Goal: Navigation & Orientation: Find specific page/section

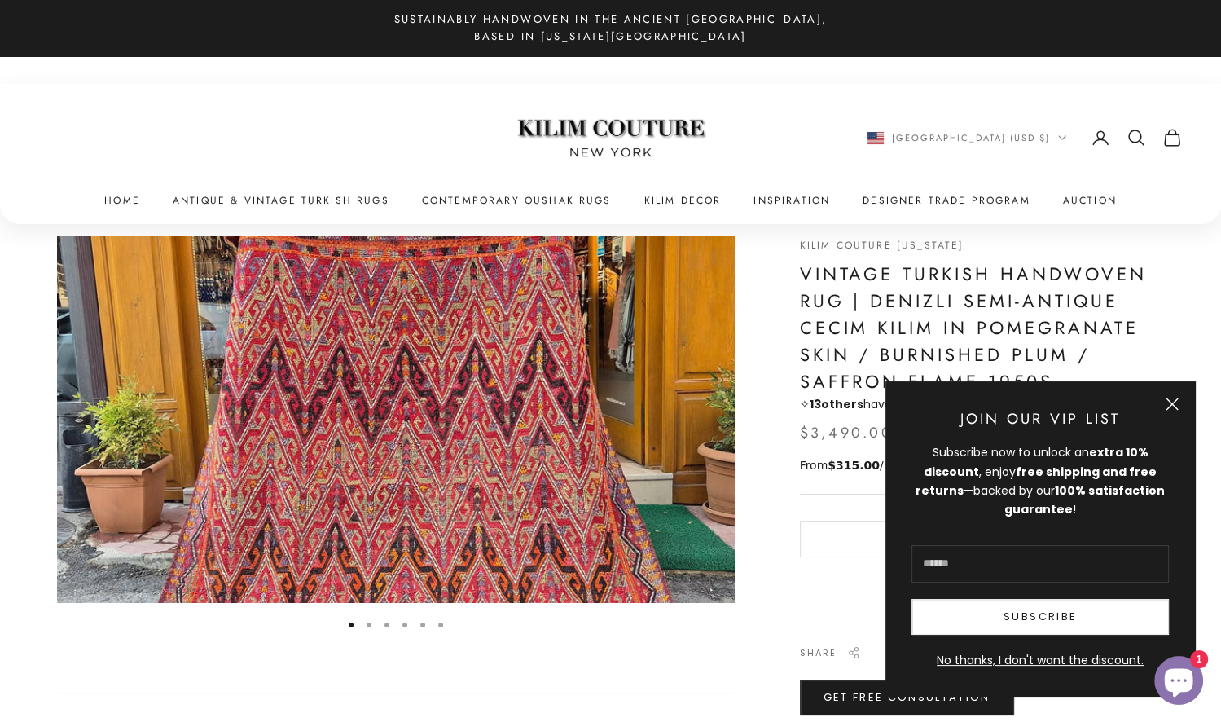
click at [1166, 398] on button "Close" at bounding box center [1172, 404] width 13 height 13
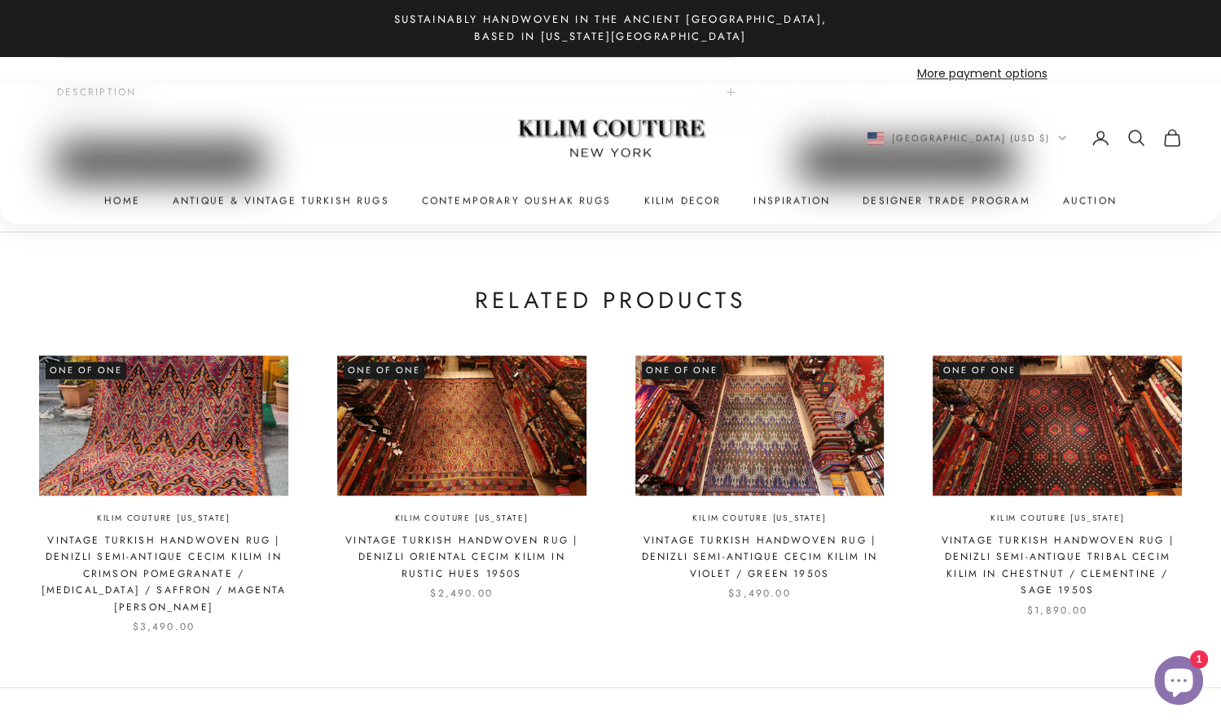
scroll to position [1677, 0]
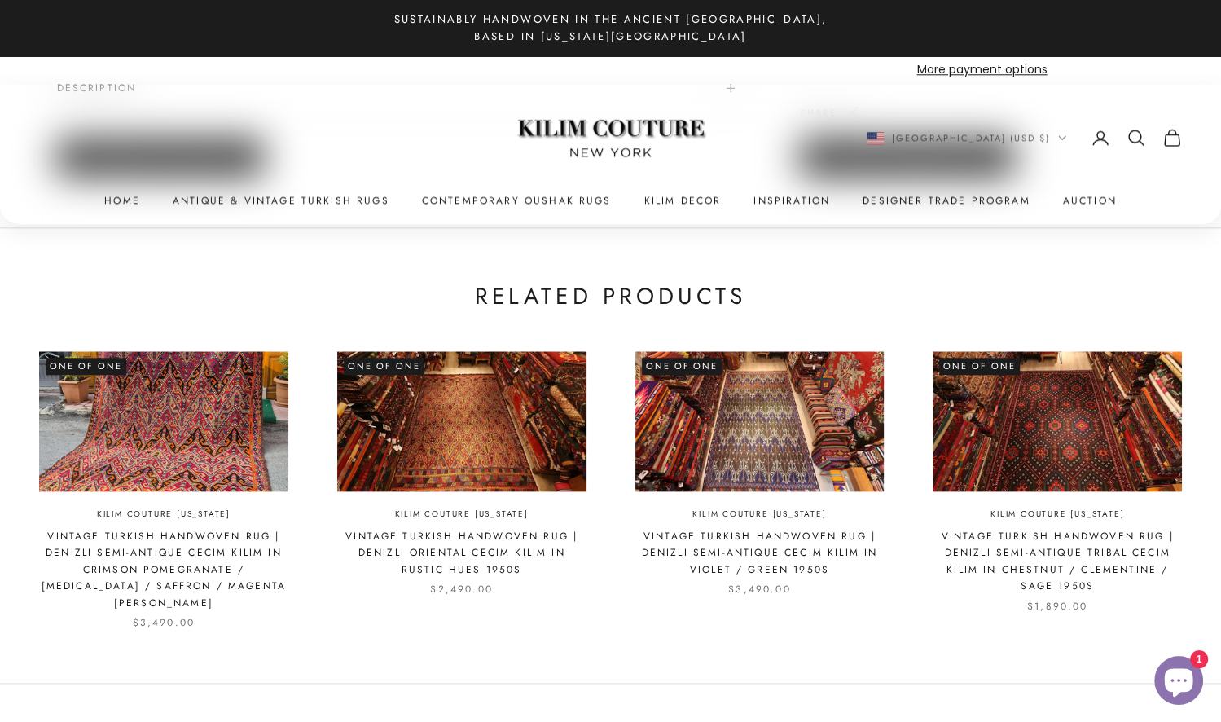
click at [695, 122] on span "Description" at bounding box center [396, 88] width 678 height 68
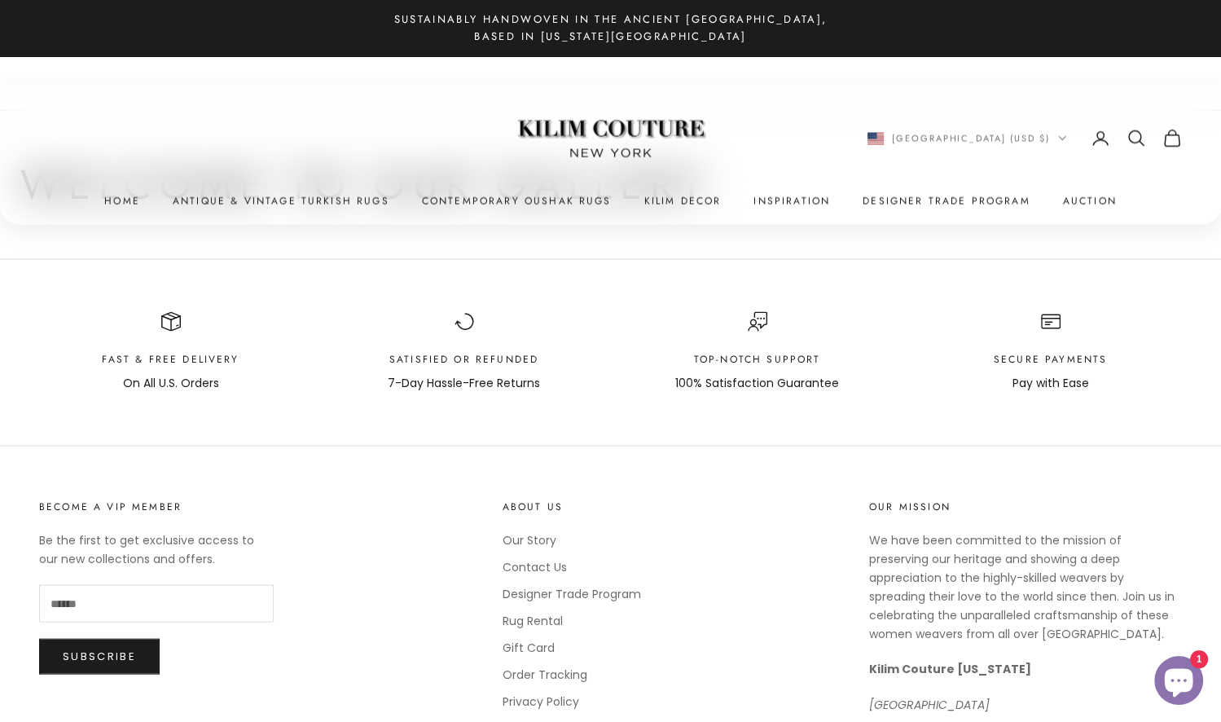
scroll to position [3079, 0]
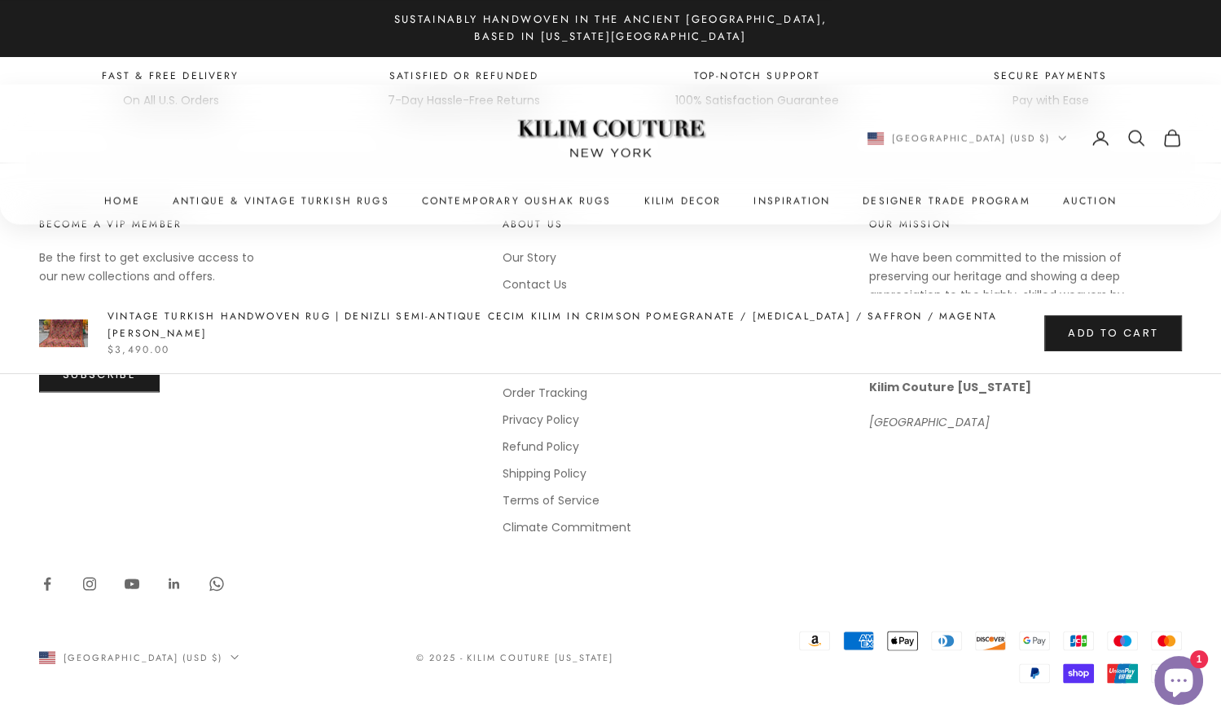
scroll to position [2776, 0]
click at [722, 209] on summary "Kilim Decor" at bounding box center [682, 200] width 77 height 16
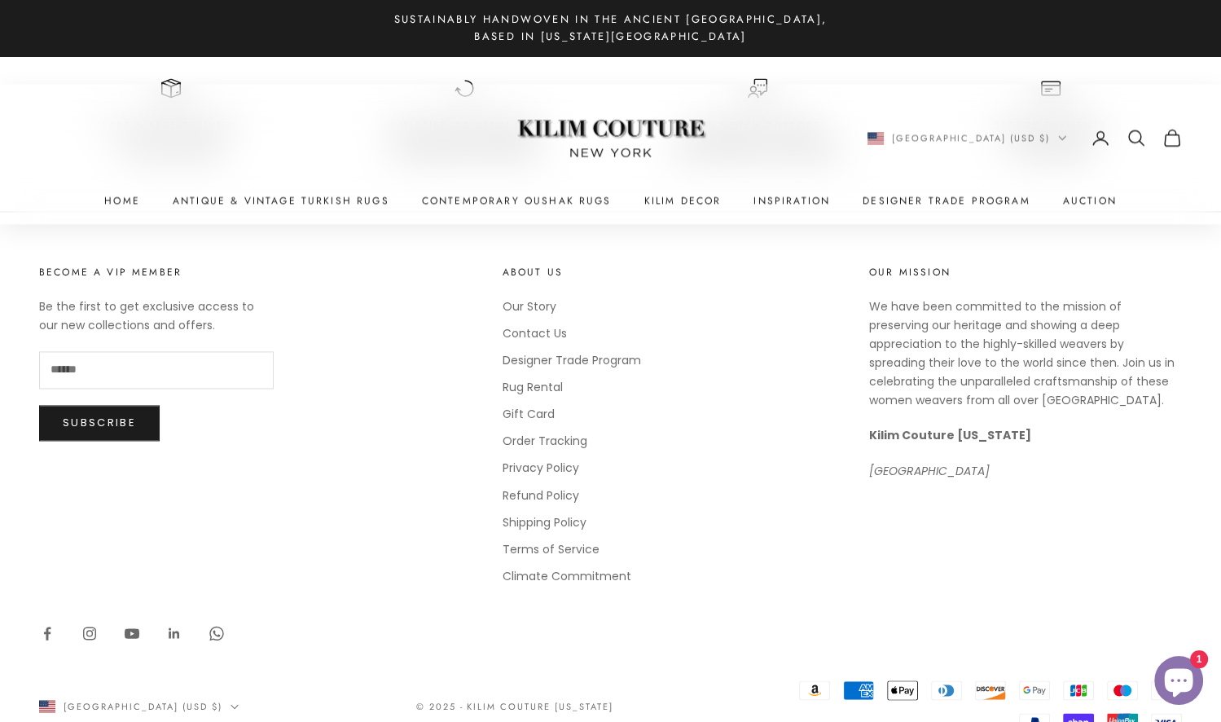
scroll to position [2096, 0]
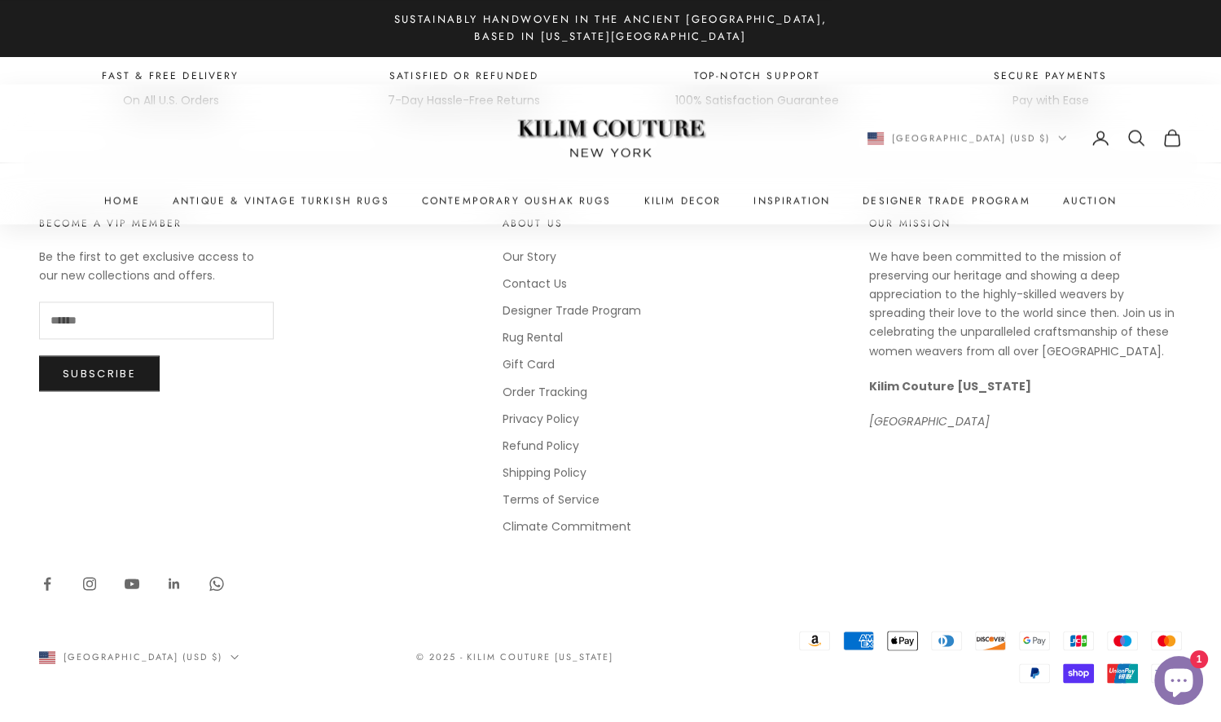
scroll to position [2514, 0]
